Goal: Transaction & Acquisition: Purchase product/service

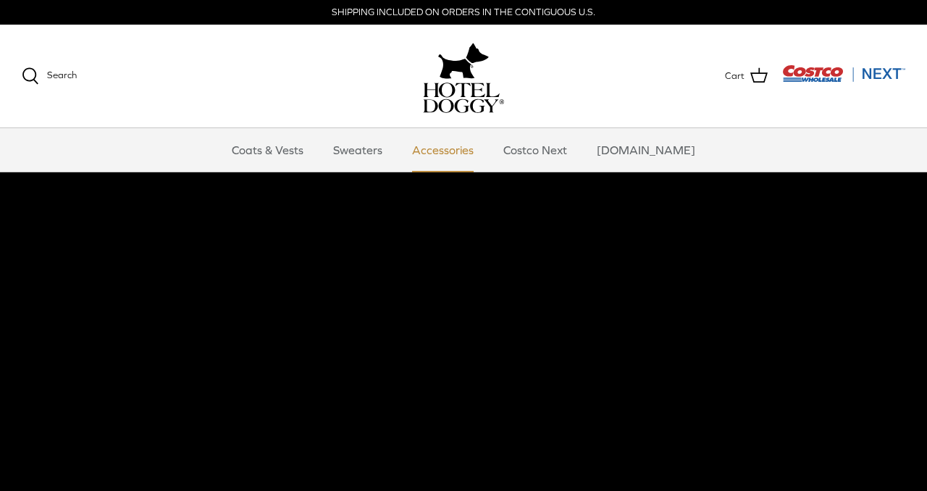
click at [458, 153] on link "Accessories" at bounding box center [443, 149] width 88 height 43
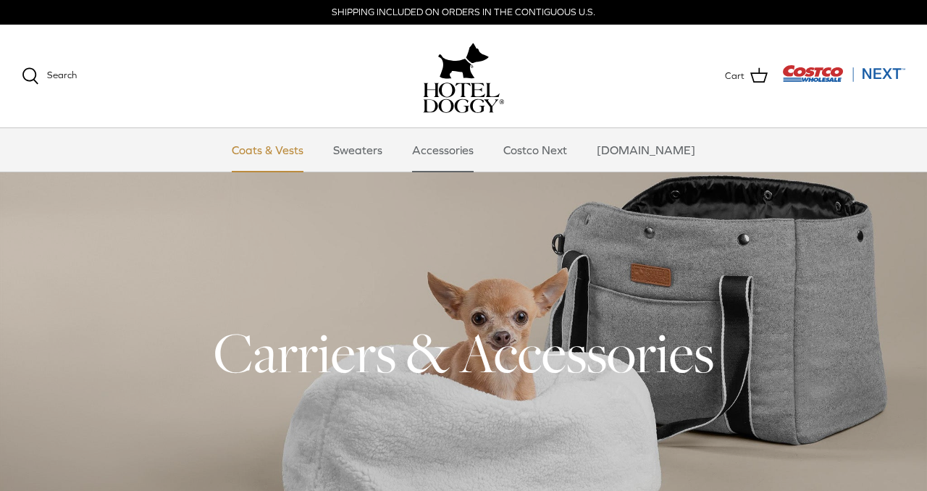
click at [308, 154] on link "Coats & Vests" at bounding box center [268, 149] width 98 height 43
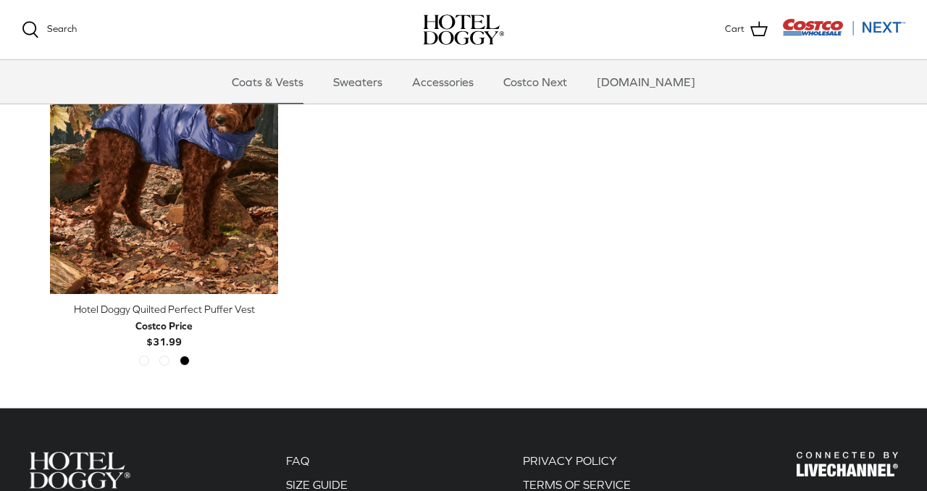
scroll to position [2404, 0]
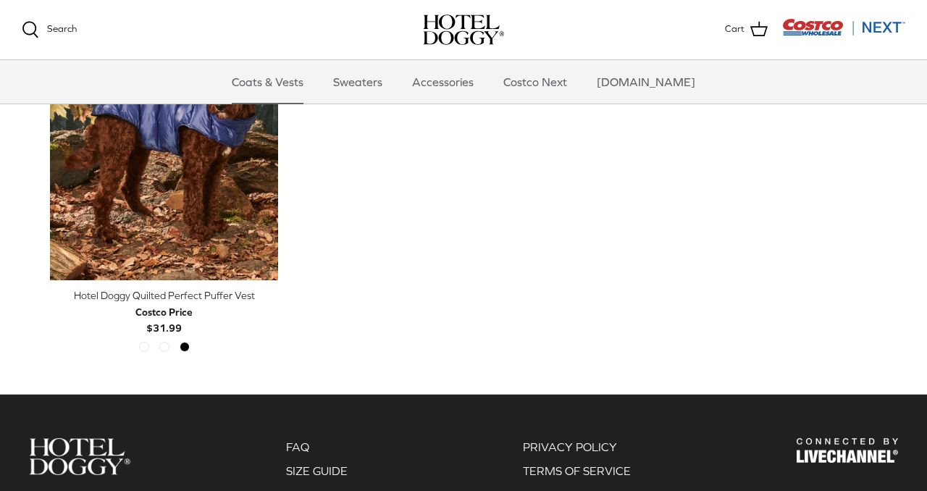
click at [875, 28] on img "Costco Next" at bounding box center [843, 27] width 123 height 18
